Goal: Transaction & Acquisition: Purchase product/service

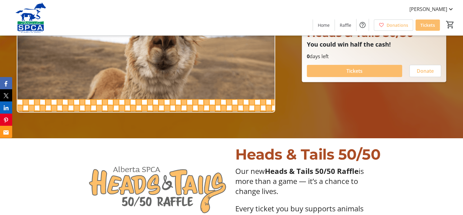
scroll to position [30, 0]
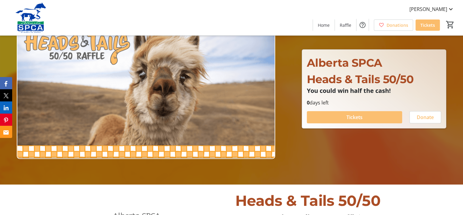
click at [363, 120] on span at bounding box center [354, 117] width 95 height 15
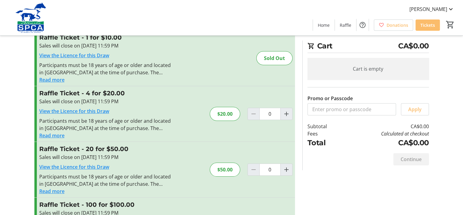
scroll to position [30, 0]
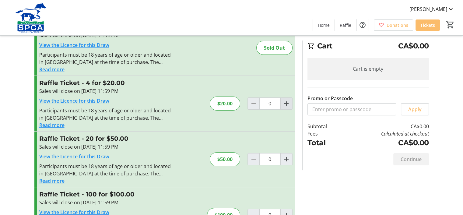
click at [284, 107] on mat-icon "Increment by one" at bounding box center [286, 103] width 7 height 7
type input "1"
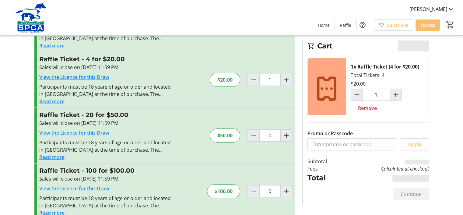
scroll to position [61, 0]
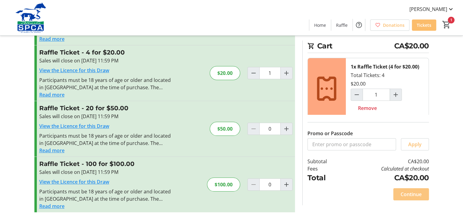
click at [407, 197] on span "Continue" at bounding box center [411, 194] width 21 height 7
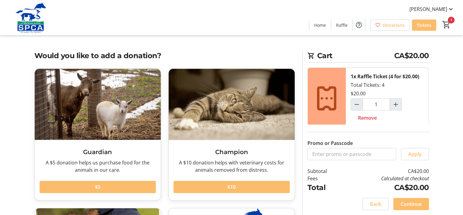
scroll to position [30, 0]
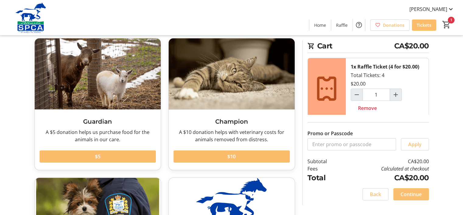
click at [408, 196] on span "Continue" at bounding box center [411, 194] width 21 height 7
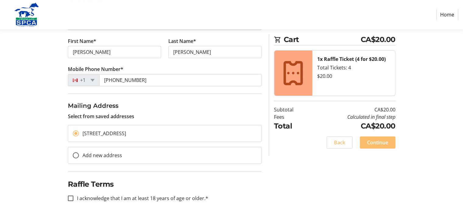
scroll to position [97, 0]
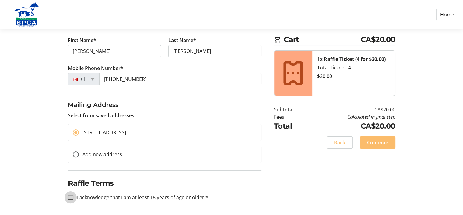
click at [68, 196] on input "I acknowledge that I am at least 18 years of age or older.*" at bounding box center [70, 197] width 5 height 5
checkbox input "true"
click at [372, 145] on span "Continue" at bounding box center [377, 142] width 21 height 7
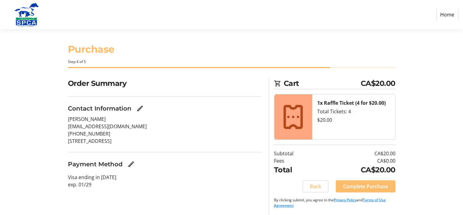
scroll to position [2, 0]
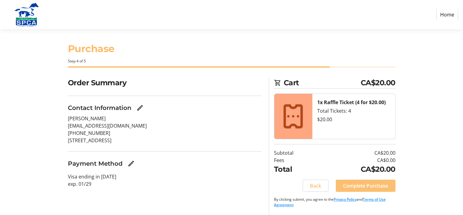
click at [354, 186] on span "Complete Purchase" at bounding box center [365, 185] width 45 height 7
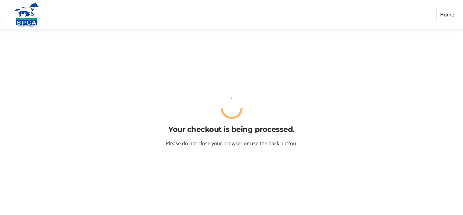
scroll to position [0, 0]
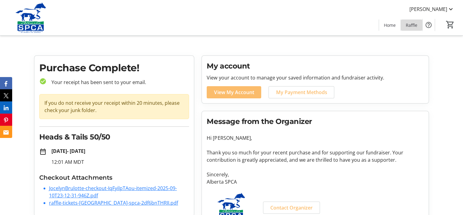
click at [411, 29] on span at bounding box center [411, 25] width 21 height 15
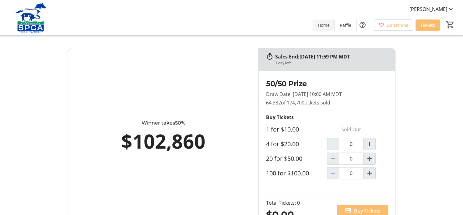
click at [330, 27] on span "Home" at bounding box center [324, 25] width 12 height 6
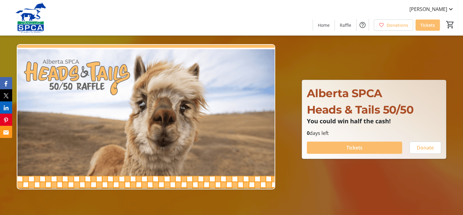
click at [30, 17] on img at bounding box center [31, 17] width 54 height 30
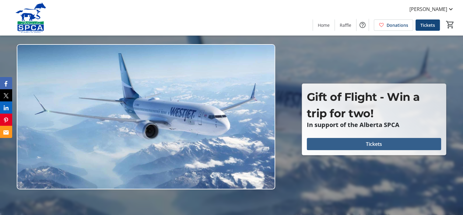
click at [367, 142] on span "Tickets" at bounding box center [374, 143] width 16 height 7
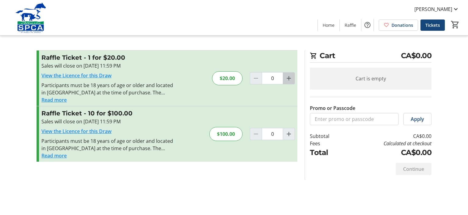
click at [287, 79] on mat-icon "Increment by one" at bounding box center [288, 78] width 7 height 7
type input "1"
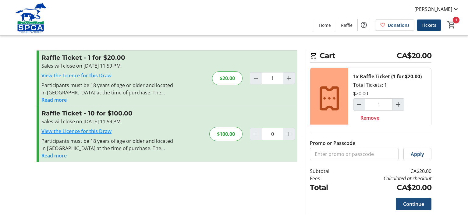
click at [416, 202] on span "Continue" at bounding box center [413, 203] width 21 height 7
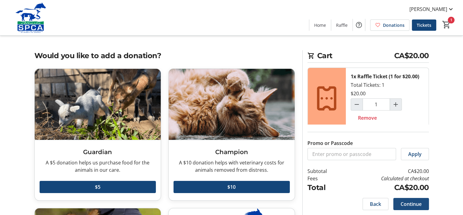
click at [416, 202] on span "Continue" at bounding box center [411, 203] width 21 height 7
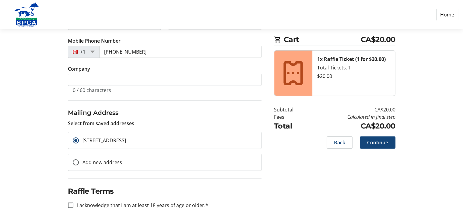
scroll to position [132, 0]
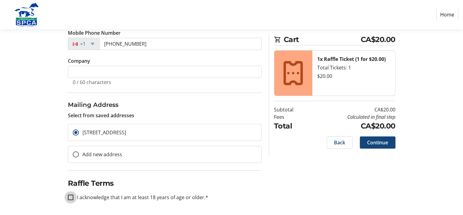
click at [71, 195] on input "I acknowledge that I am at least 18 years of age or older.*" at bounding box center [70, 197] width 5 height 5
checkbox input "true"
click at [377, 144] on span "Continue" at bounding box center [377, 142] width 21 height 7
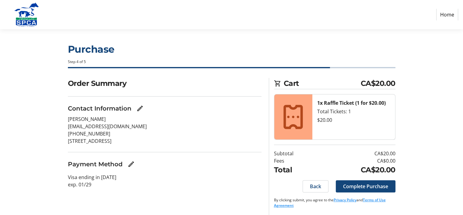
scroll to position [2, 0]
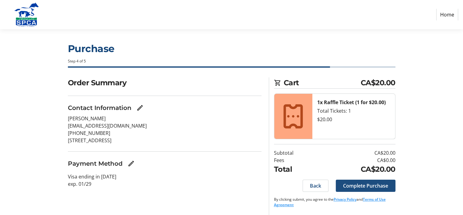
click at [365, 184] on span "Complete Purchase" at bounding box center [365, 185] width 45 height 7
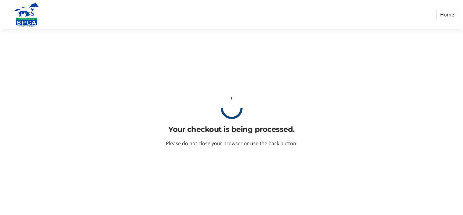
scroll to position [0, 0]
